Goal: Transaction & Acquisition: Purchase product/service

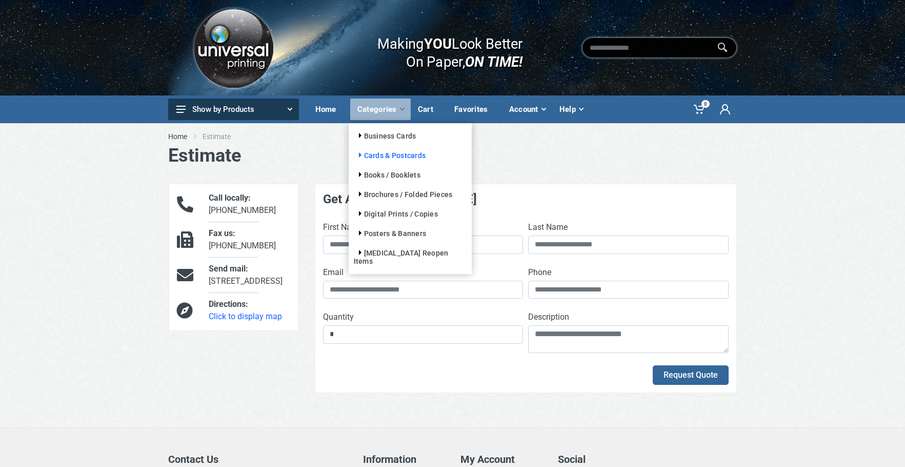
click at [360, 157] on link "Cards & Postcards" at bounding box center [390, 155] width 72 height 8
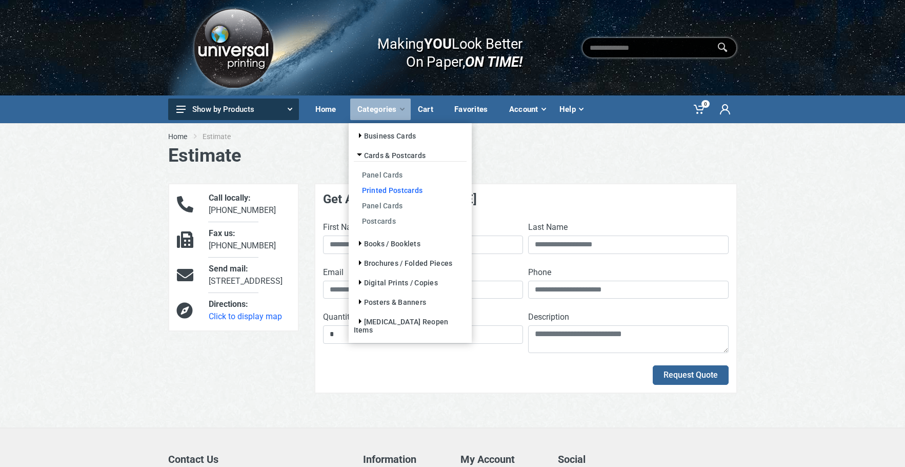
click at [396, 191] on link "Printed Postcards" at bounding box center [410, 189] width 113 height 15
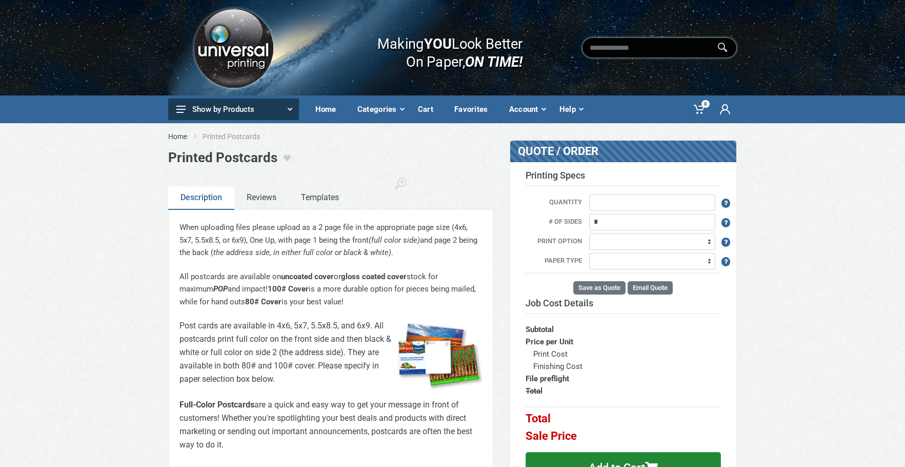
type input "*"
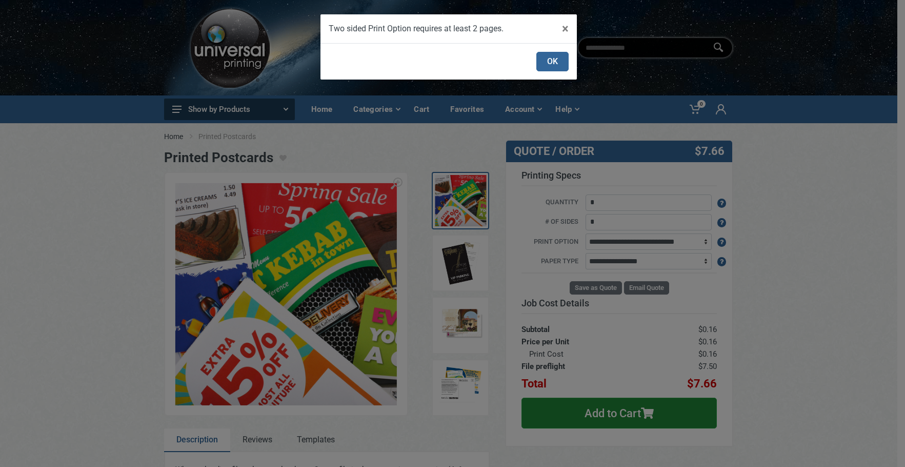
scroll to position [51, 0]
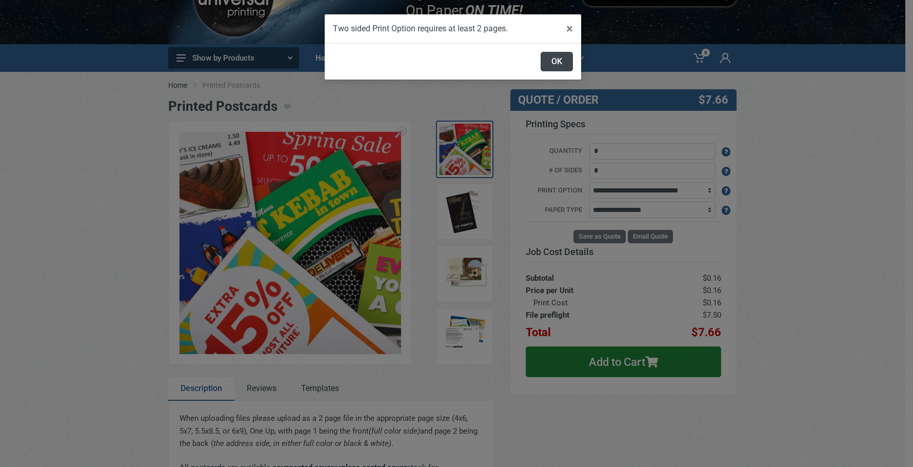
click at [561, 64] on button "OK" at bounding box center [556, 61] width 32 height 19
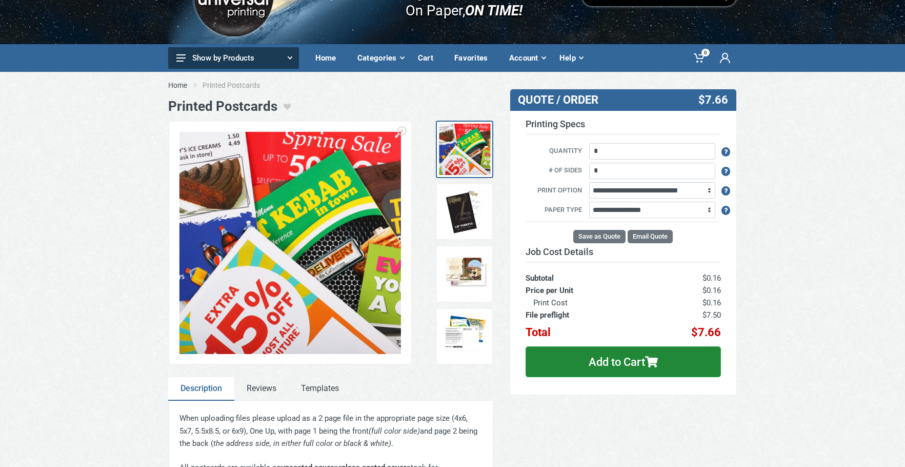
scroll to position [0, 0]
